Goal: Task Accomplishment & Management: Manage account settings

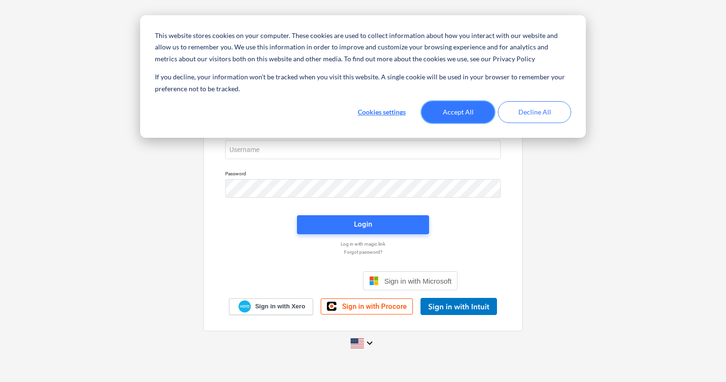
drag, startPoint x: 443, startPoint y: 113, endPoint x: 432, endPoint y: 121, distance: 13.6
click at [443, 113] on button "Accept All" at bounding box center [457, 112] width 73 height 22
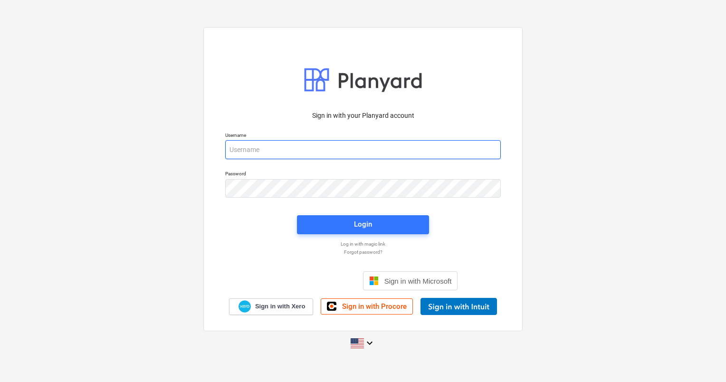
click at [267, 146] on input "email" at bounding box center [362, 149] width 275 height 19
type input "[PERSON_NAME][EMAIL_ADDRESS][DOMAIN_NAME]"
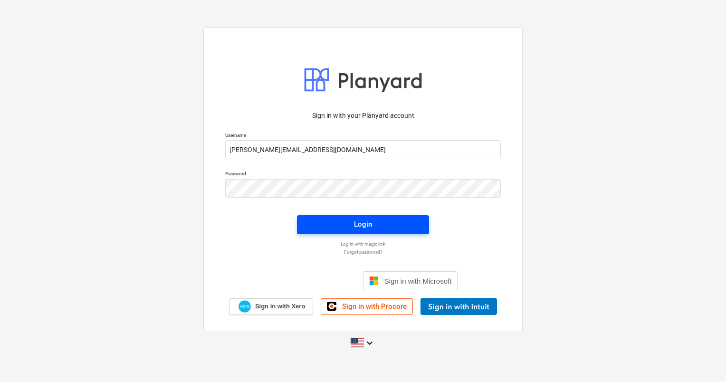
click at [331, 222] on span "Login" at bounding box center [362, 224] width 109 height 12
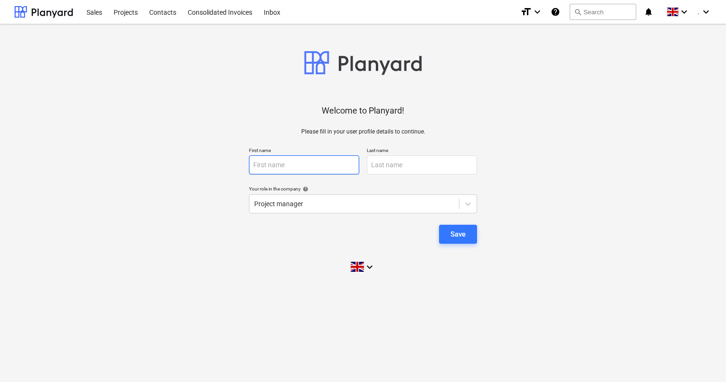
click at [307, 170] on input "text" at bounding box center [304, 164] width 110 height 19
type input "[PERSON_NAME]"
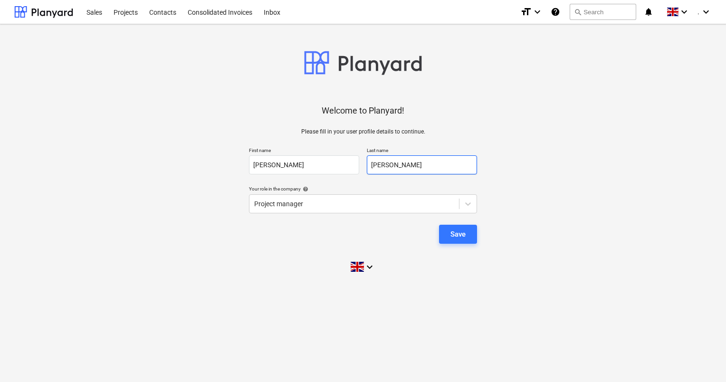
type input "[PERSON_NAME]"
click at [456, 234] on div "Save" at bounding box center [457, 234] width 15 height 12
